Goal: Information Seeking & Learning: Learn about a topic

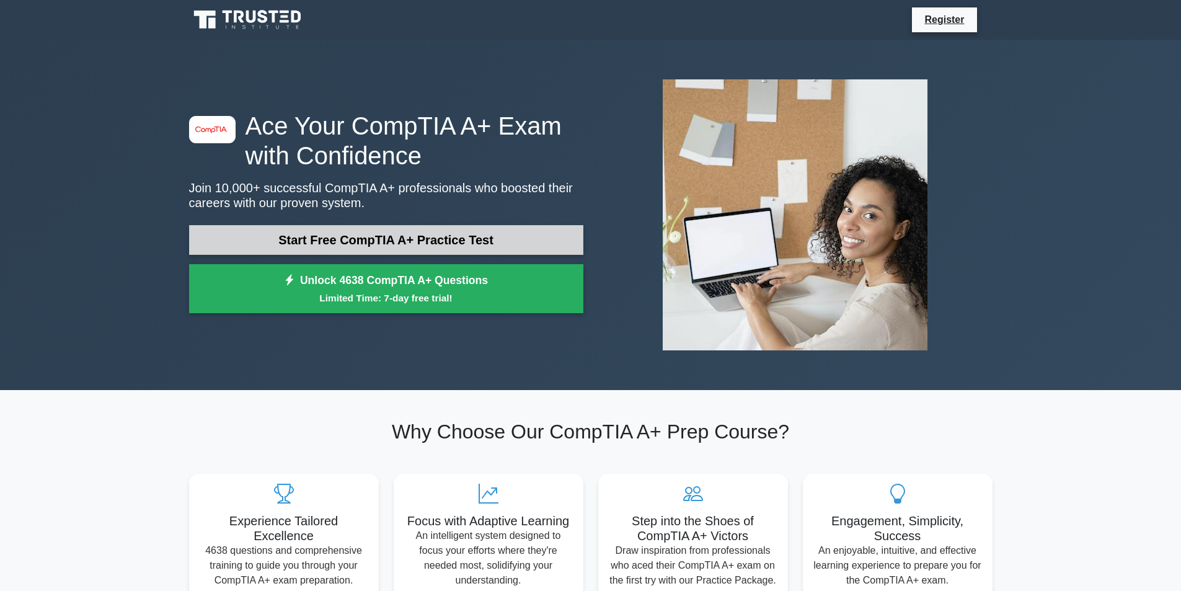
click at [394, 247] on link "Start Free CompTIA A+ Practice Test" at bounding box center [386, 240] width 394 height 30
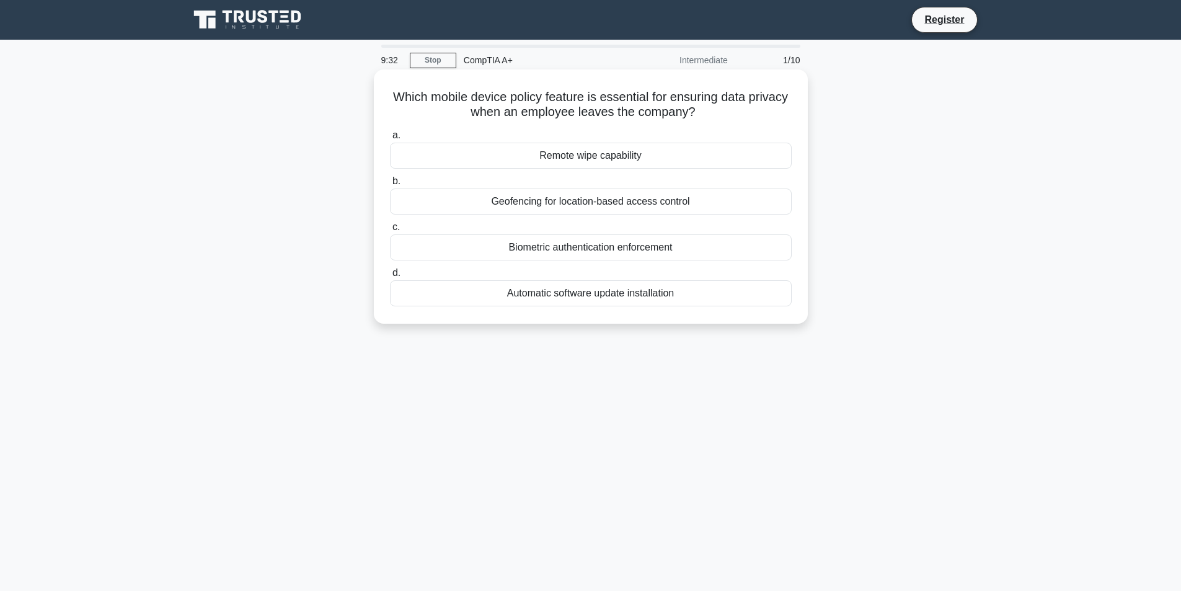
click at [614, 153] on div "Remote wipe capability" at bounding box center [591, 156] width 402 height 26
click at [390, 140] on input "a. Remote wipe capability" at bounding box center [390, 135] width 0 height 8
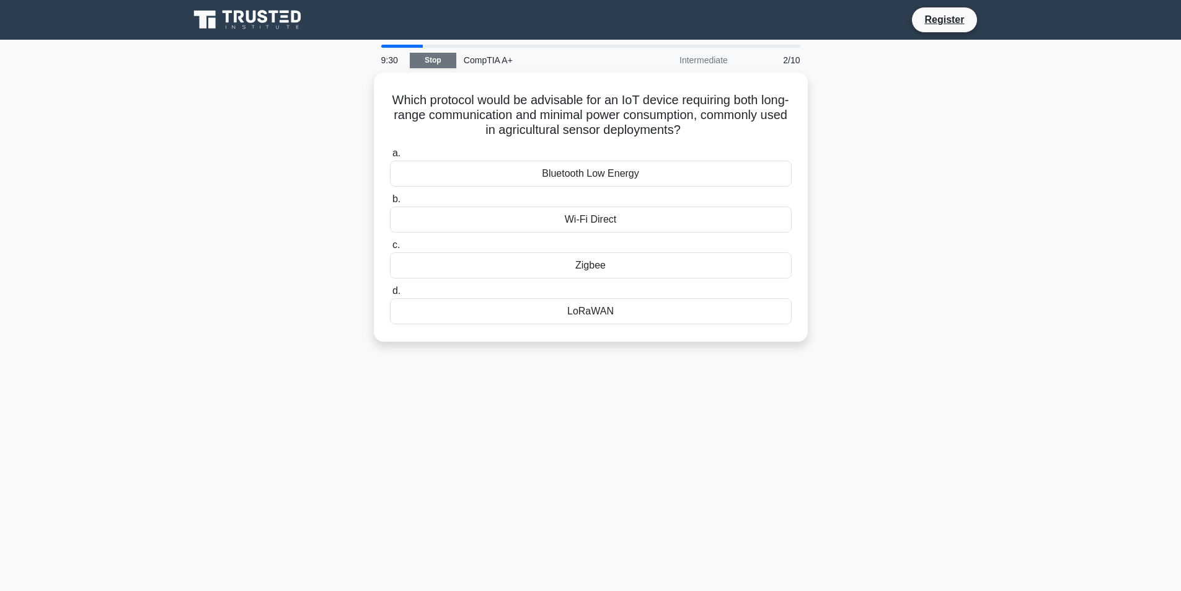
click at [444, 62] on link "Stop" at bounding box center [433, 61] width 47 height 16
